Goal: Task Accomplishment & Management: Manage account settings

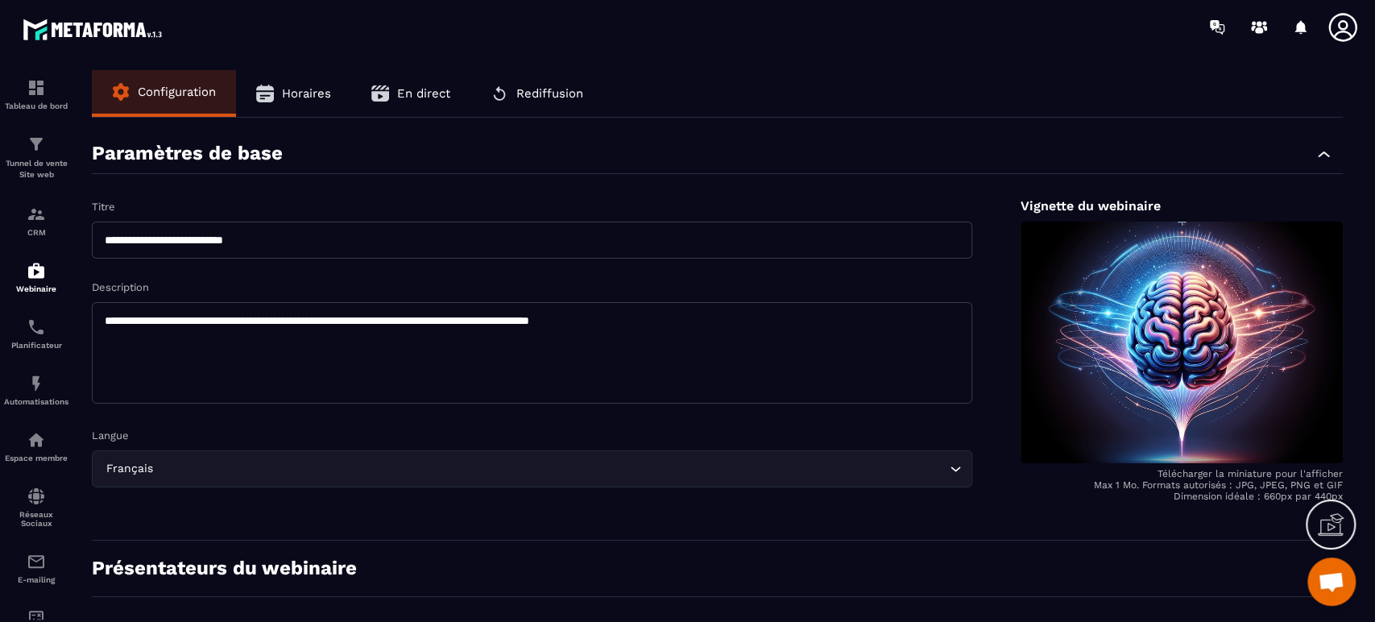
click at [528, 184] on form "**********" at bounding box center [717, 321] width 1251 height 374
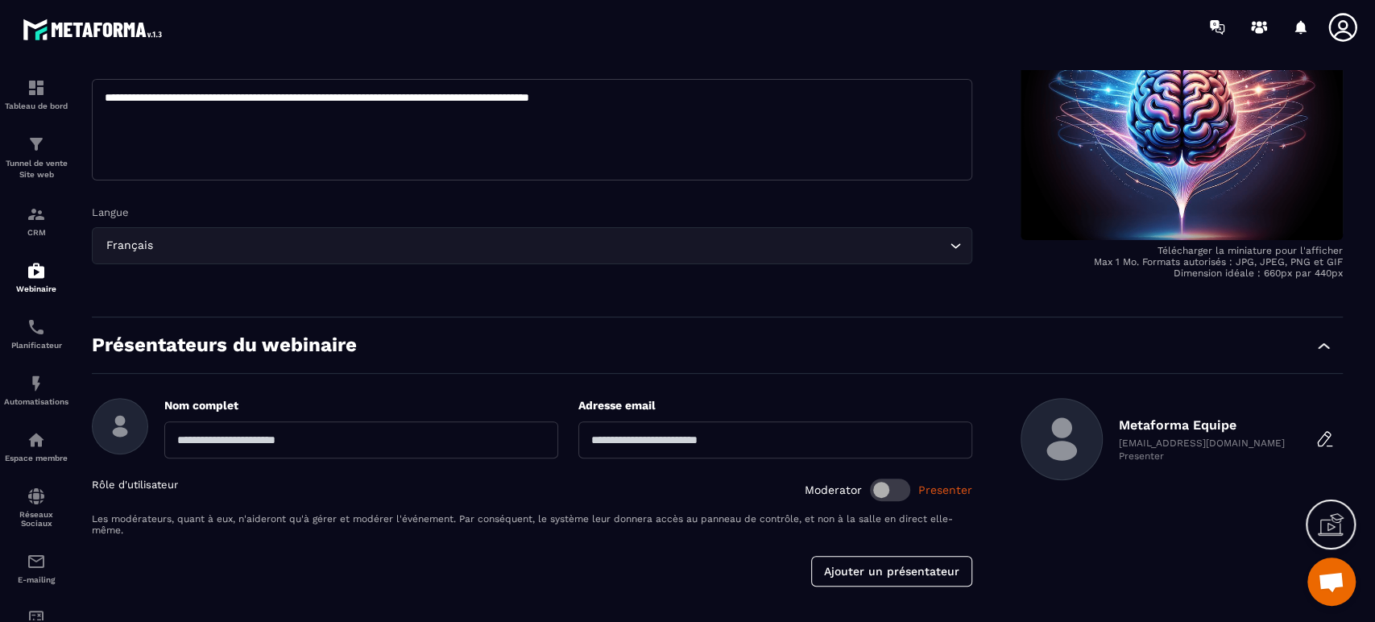
scroll to position [296, 0]
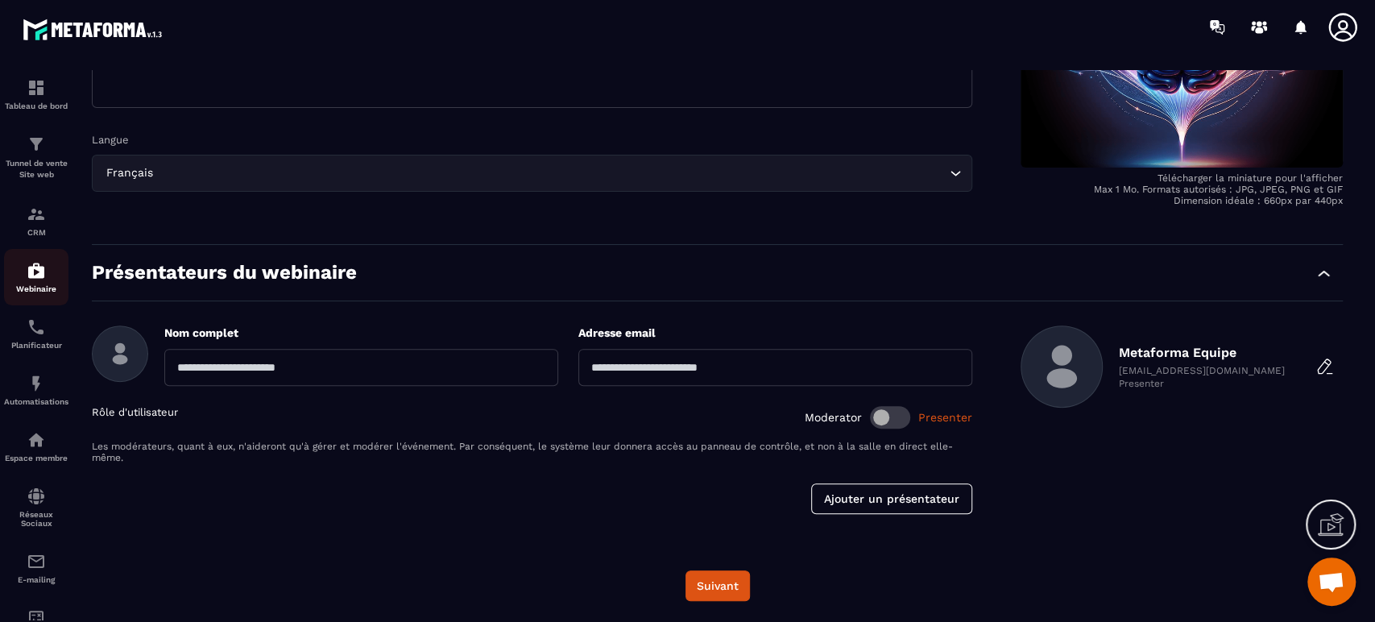
click at [39, 275] on img at bounding box center [36, 270] width 19 height 19
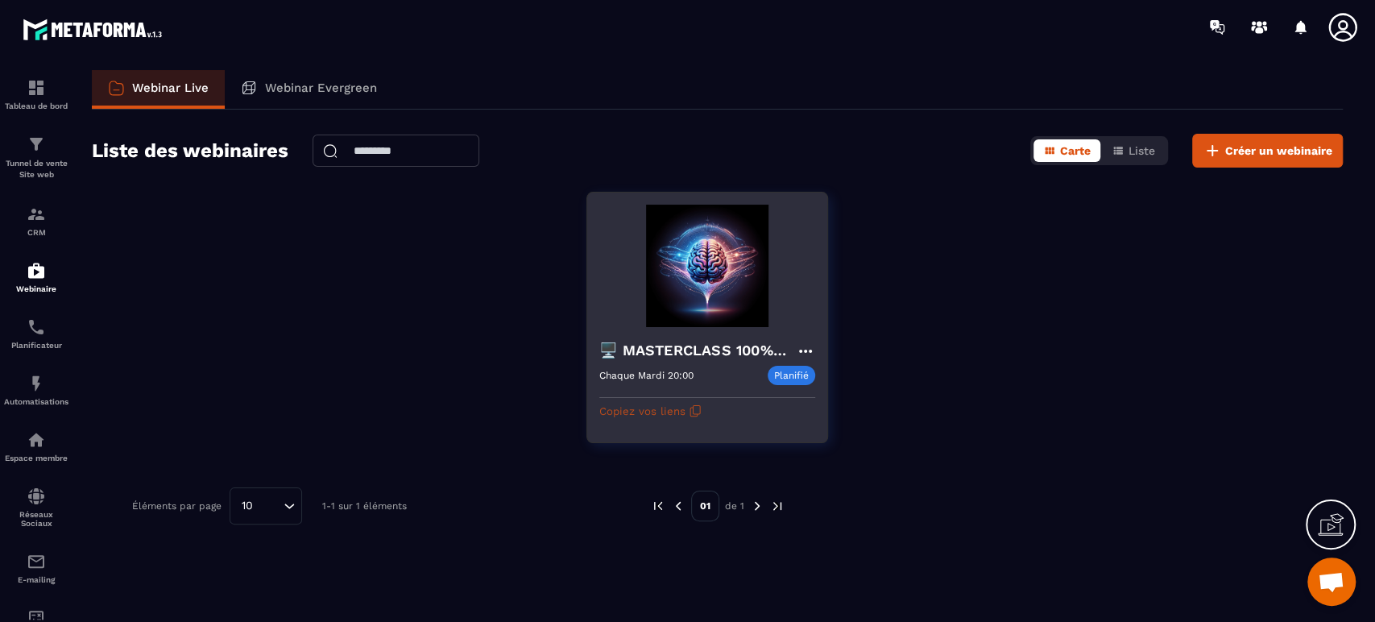
click at [617, 412] on button "Copiez vos liens" at bounding box center [650, 411] width 102 height 26
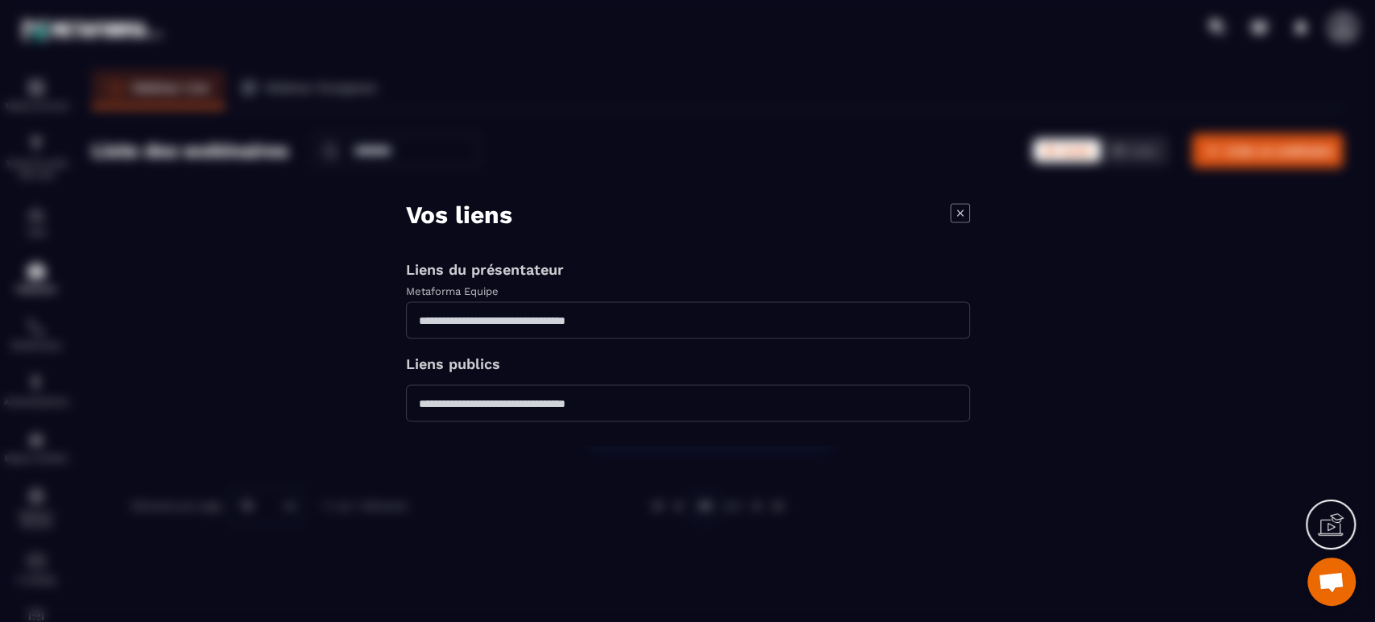
click at [224, 336] on div "Modal window" at bounding box center [687, 311] width 1375 height 622
click at [957, 210] on icon "Modal window" at bounding box center [959, 212] width 6 height 6
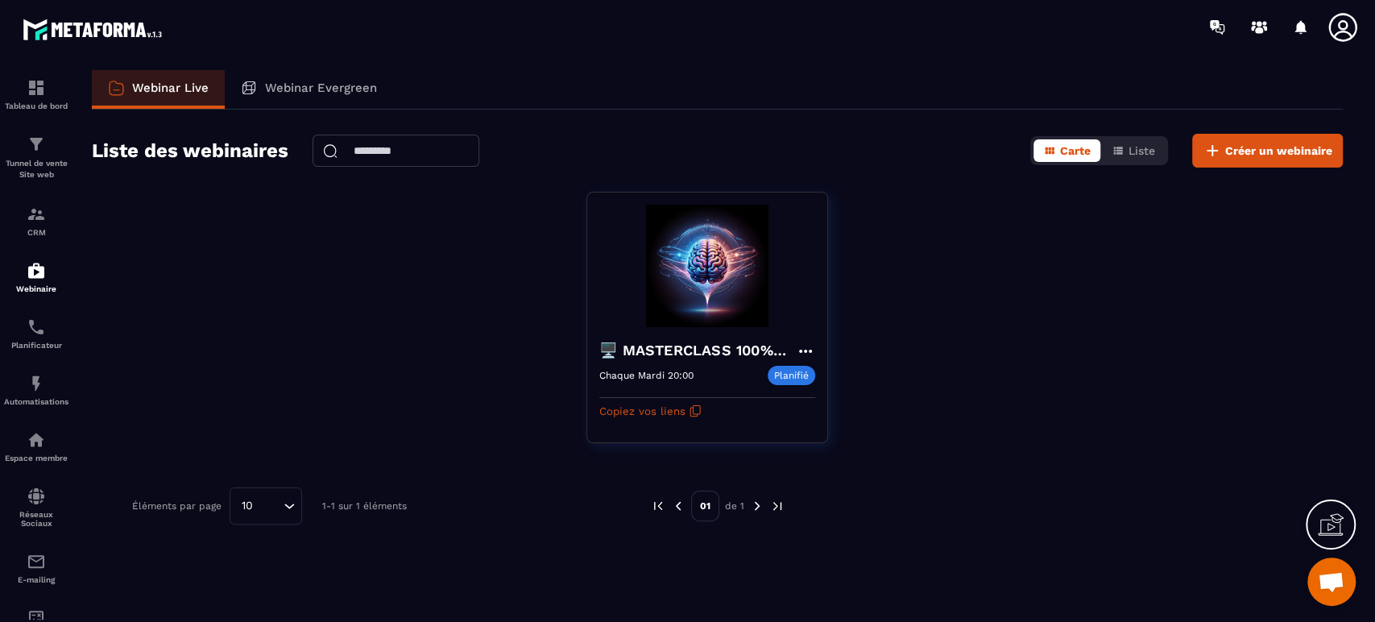
click at [1338, 31] on icon at bounding box center [1342, 27] width 28 height 28
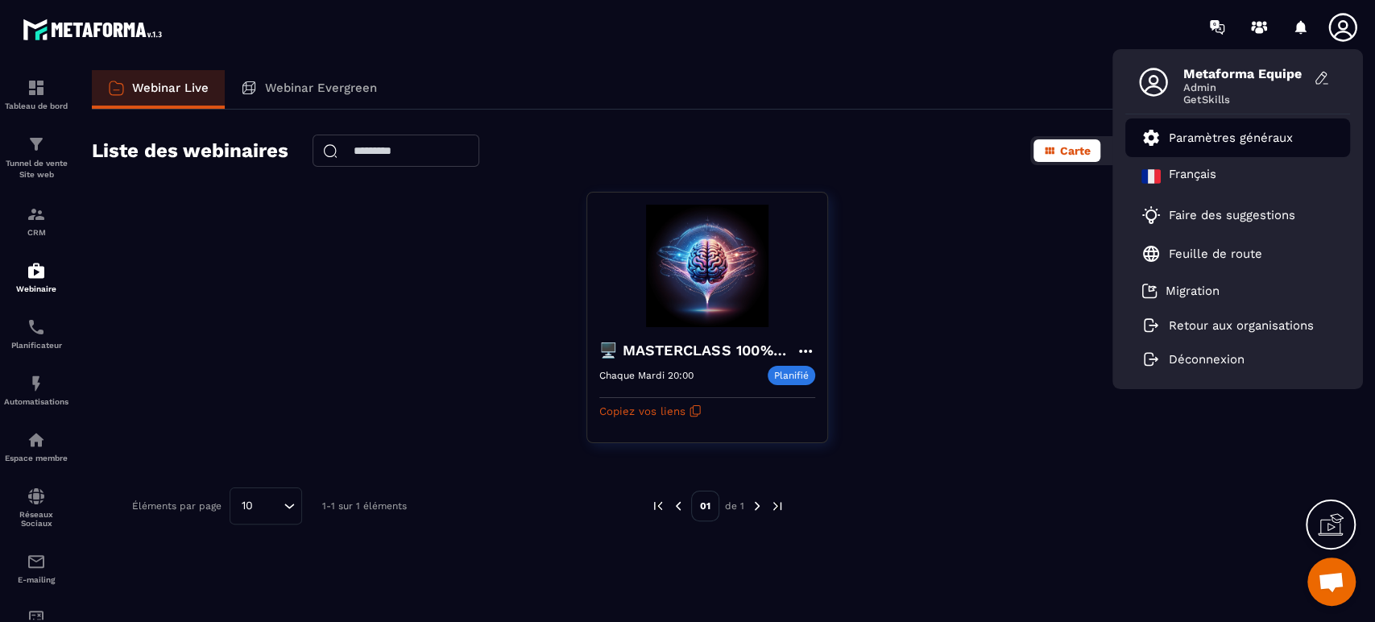
click at [1250, 140] on p "Paramètres généraux" at bounding box center [1231, 137] width 124 height 14
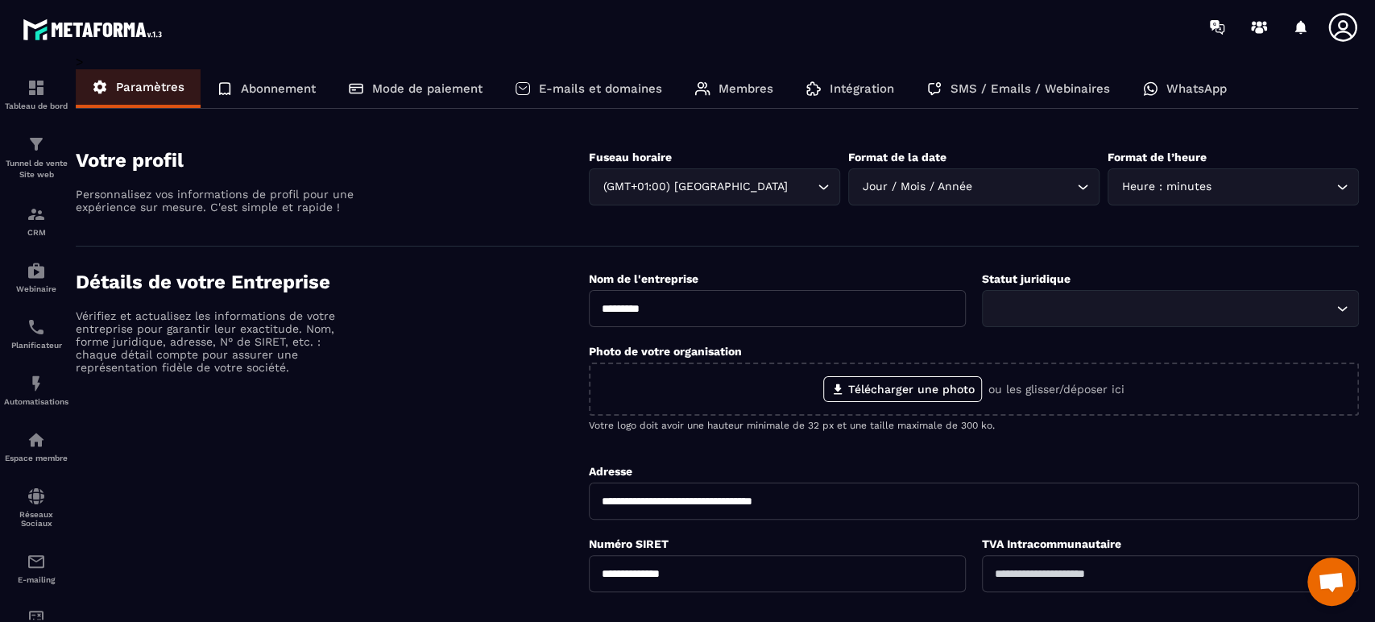
click at [865, 82] on p "Intégration" at bounding box center [862, 88] width 64 height 14
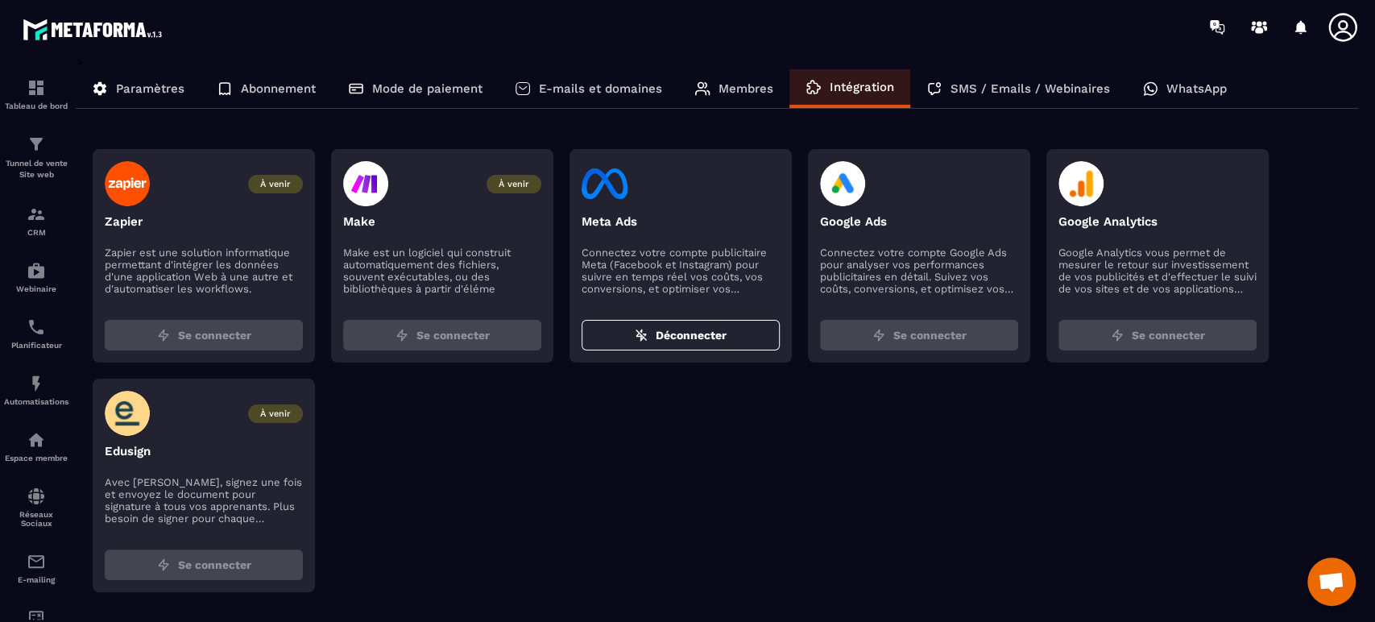
click at [954, 89] on p "SMS / Emails / Webinaires" at bounding box center [1029, 88] width 159 height 14
